Goal: Task Accomplishment & Management: Use online tool/utility

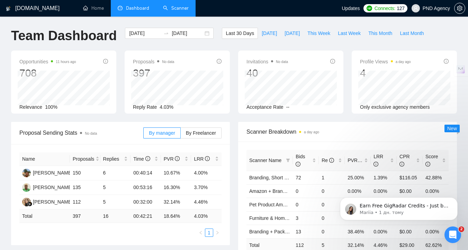
click at [178, 11] on link "Scanner" at bounding box center [176, 8] width 26 height 6
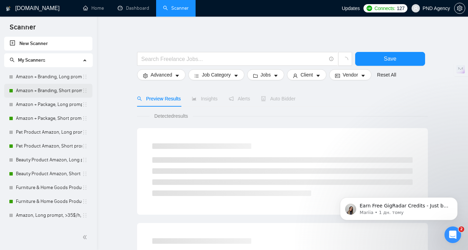
click at [48, 93] on link "Amazon + Branding, Short prompt, >35$/h, no agency" at bounding box center [49, 91] width 66 height 14
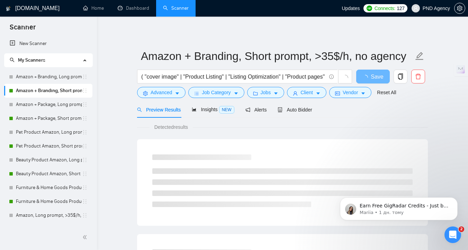
click at [296, 110] on span "Auto Bidder" at bounding box center [295, 110] width 34 height 6
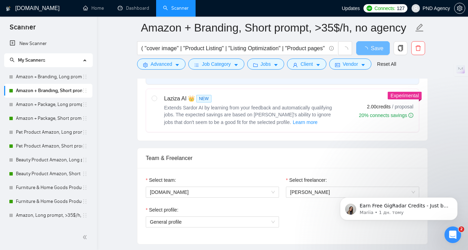
scroll to position [345, 0]
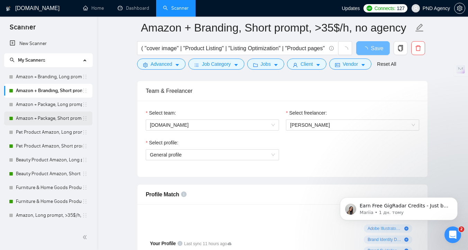
click at [45, 119] on link "Amazon + Package, Short prompt, >35$/h, no agency" at bounding box center [49, 118] width 66 height 14
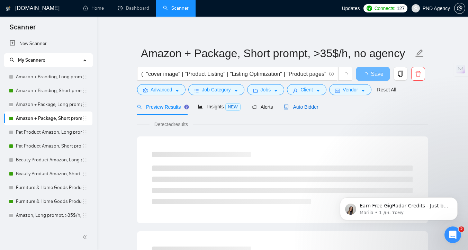
click at [300, 107] on span "Auto Bidder" at bounding box center [301, 107] width 34 height 6
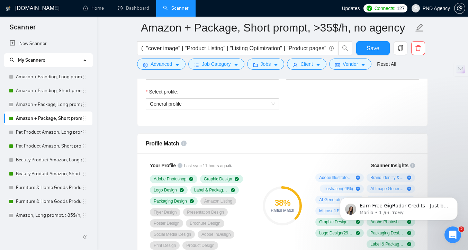
scroll to position [400, 0]
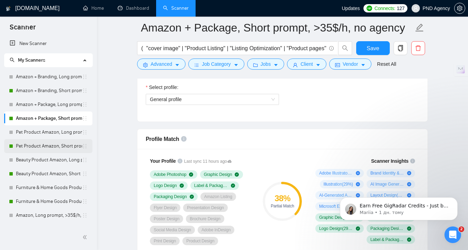
click at [49, 146] on link "Pet Product Amazon, Short prompt, >35$/h, no agency" at bounding box center [49, 146] width 66 height 14
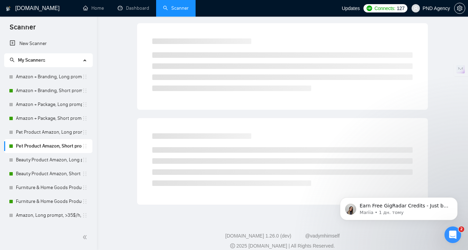
scroll to position [3, 0]
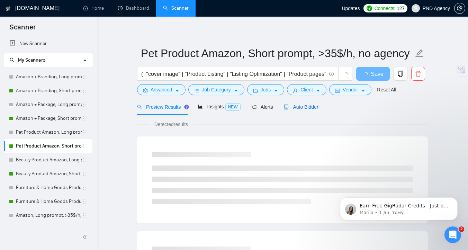
click at [312, 110] on div "Auto Bidder" at bounding box center [301, 107] width 34 height 8
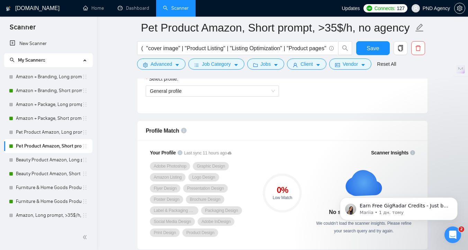
scroll to position [405, 0]
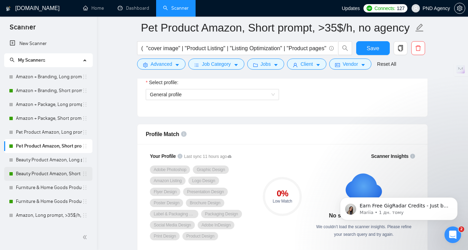
click at [26, 176] on link "Beauty Product Amazon, Short prompt, >35$/h, no agency" at bounding box center [49, 174] width 66 height 14
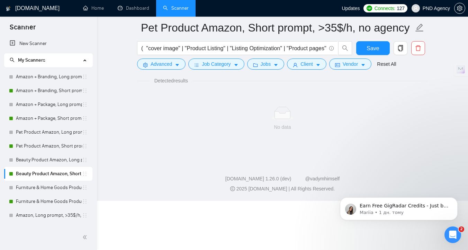
scroll to position [3, 0]
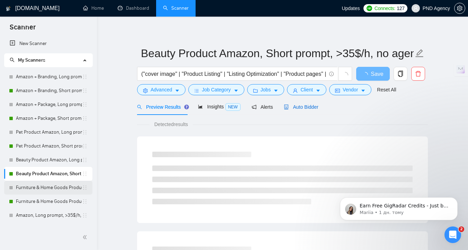
click at [311, 109] on span "Auto Bidder" at bounding box center [301, 107] width 34 height 6
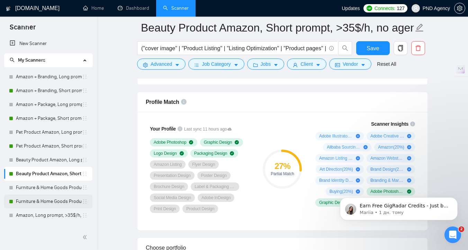
scroll to position [24, 0]
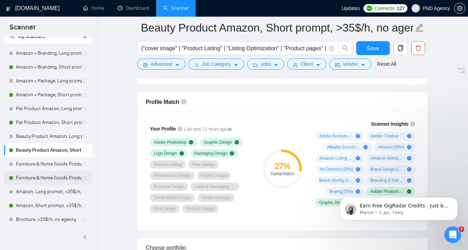
click at [37, 181] on link "Furniture & Home Goods Product Amazon, Short prompt, >35$/h, no agency" at bounding box center [49, 178] width 66 height 14
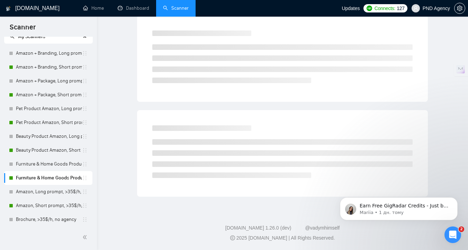
scroll to position [3, 0]
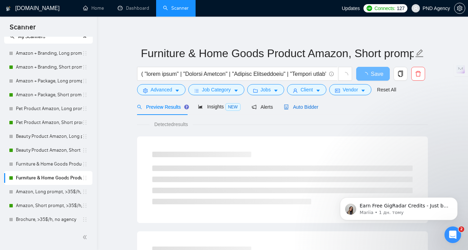
click at [294, 109] on span "Auto Bidder" at bounding box center [301, 107] width 34 height 6
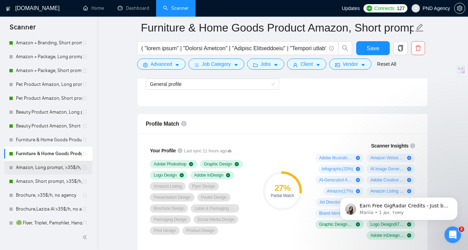
scroll to position [50, 0]
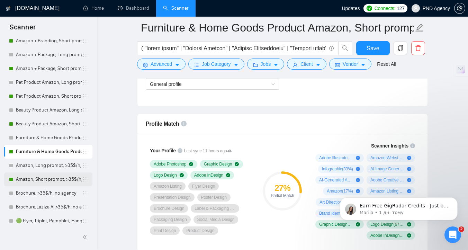
click at [35, 181] on link "Amazon, Short prompt, >35$/h, no agency" at bounding box center [49, 179] width 66 height 14
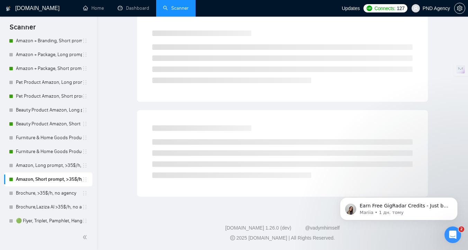
scroll to position [3, 0]
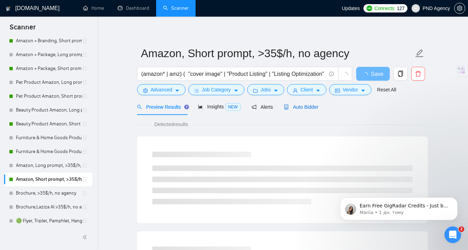
click at [294, 109] on span "Auto Bidder" at bounding box center [301, 107] width 34 height 6
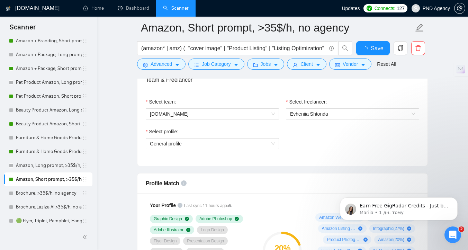
scroll to position [371, 0]
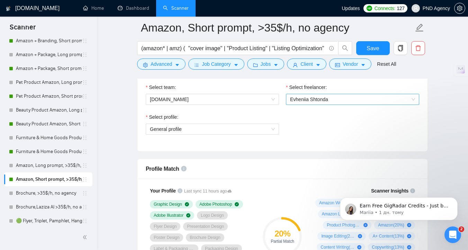
click at [343, 102] on span "Evheniia Shtonda" at bounding box center [352, 99] width 125 height 10
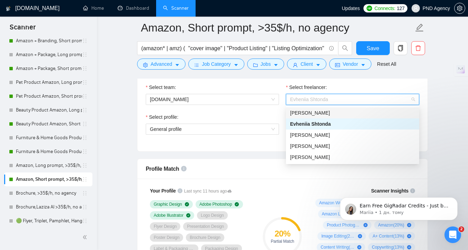
click at [343, 115] on div "[PERSON_NAME]" at bounding box center [352, 113] width 125 height 8
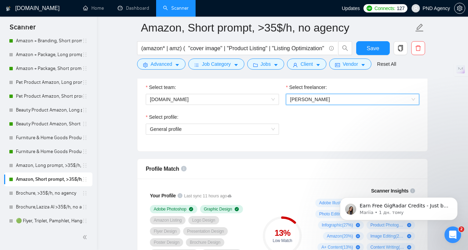
click at [338, 101] on span "[PERSON_NAME]" at bounding box center [352, 99] width 125 height 10
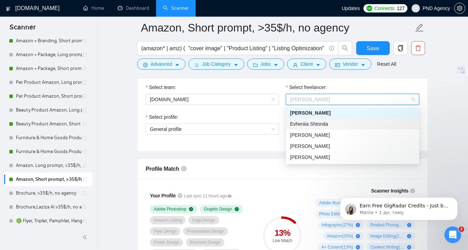
click at [338, 122] on div "Evheniia Shtonda" at bounding box center [352, 124] width 125 height 8
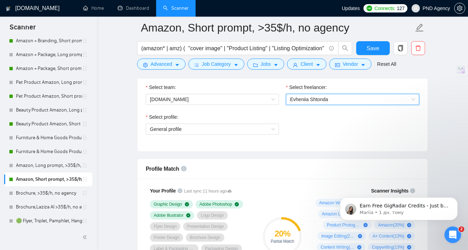
click at [319, 103] on span "Evheniia Shtonda" at bounding box center [352, 99] width 125 height 10
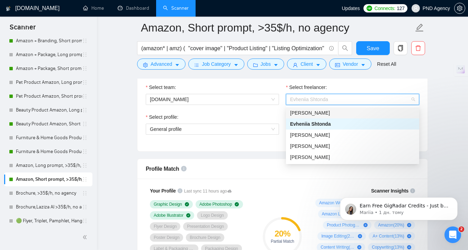
click at [320, 114] on span "[PERSON_NAME]" at bounding box center [310, 113] width 40 height 6
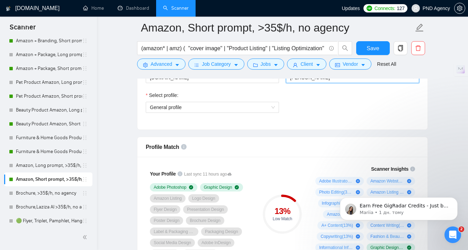
scroll to position [385, 0]
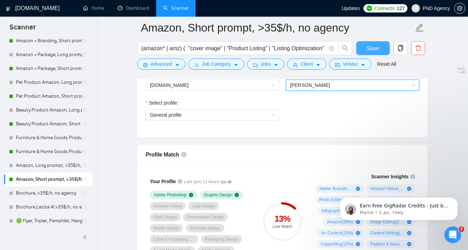
click at [371, 48] on span "Save" at bounding box center [372, 48] width 12 height 9
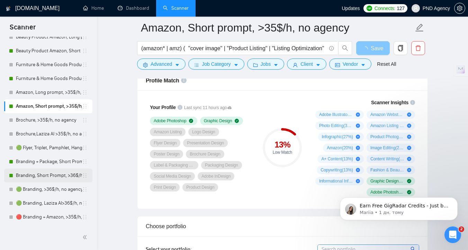
scroll to position [123, 0]
click at [41, 164] on link "Branding + Package, Short Prompt, >36$/h, no agency" at bounding box center [49, 161] width 66 height 14
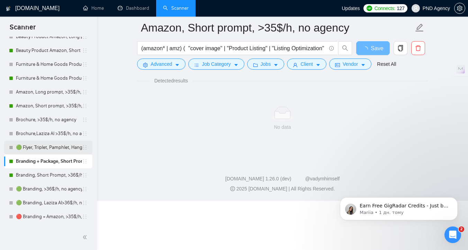
scroll to position [3, 0]
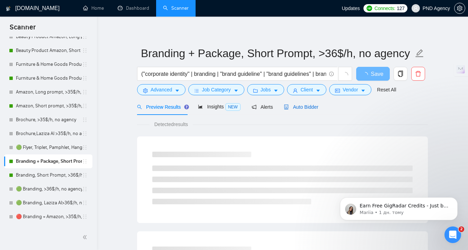
click at [315, 104] on span "Auto Bidder" at bounding box center [301, 107] width 34 height 6
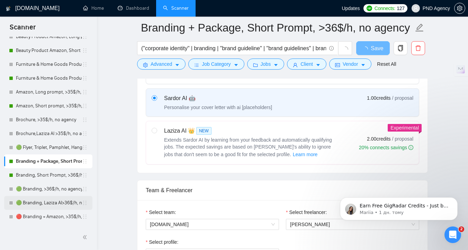
scroll to position [291, 0]
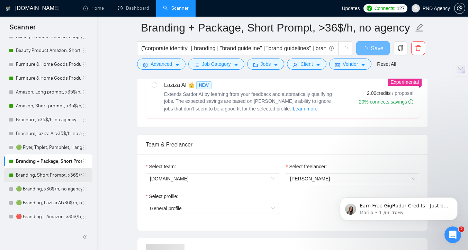
click at [27, 177] on link "Branding, Short Prompt, >36$/h, no agency" at bounding box center [49, 175] width 66 height 14
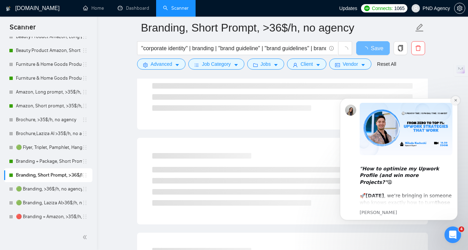
click at [454, 102] on icon "Dismiss notification" at bounding box center [456, 100] width 4 height 4
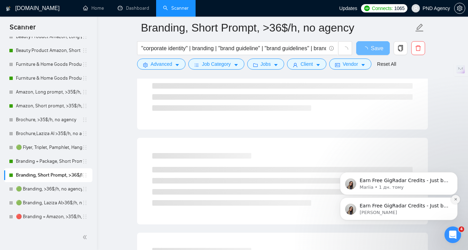
click at [454, 200] on icon "Dismiss notification" at bounding box center [456, 199] width 4 height 4
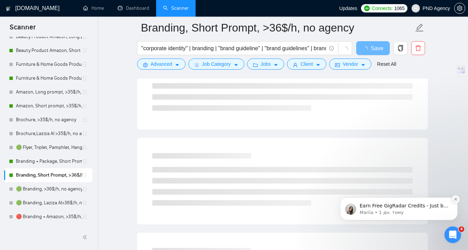
click at [454, 201] on icon "Dismiss notification" at bounding box center [456, 199] width 4 height 4
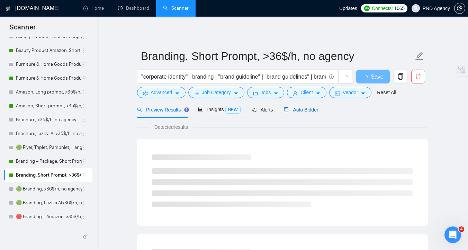
click at [308, 111] on span "Auto Bidder" at bounding box center [301, 110] width 34 height 6
